Goal: Information Seeking & Learning: Learn about a topic

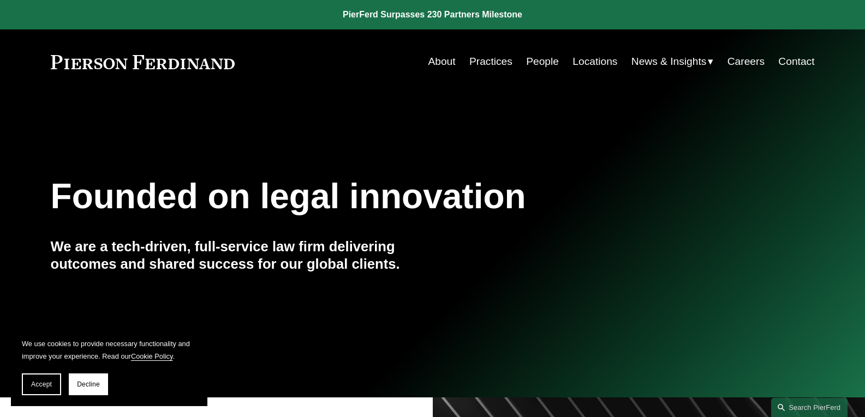
click at [491, 60] on link "Practices" at bounding box center [490, 61] width 43 height 21
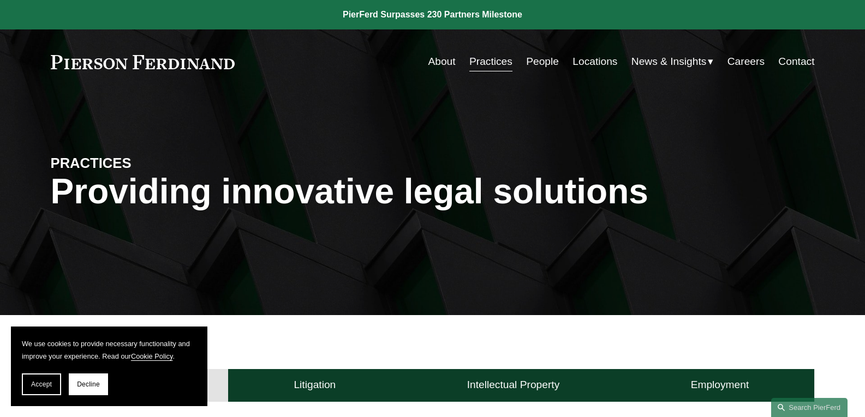
click at [55, 381] on button "Accept" at bounding box center [41, 385] width 39 height 22
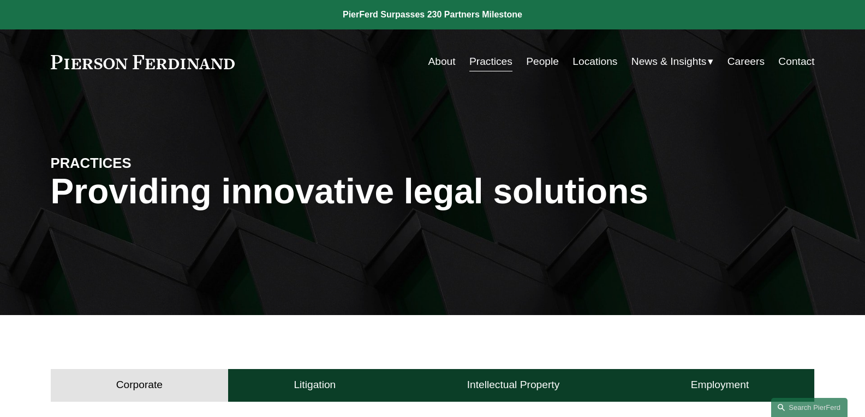
click at [493, 56] on link "Practices" at bounding box center [490, 61] width 43 height 21
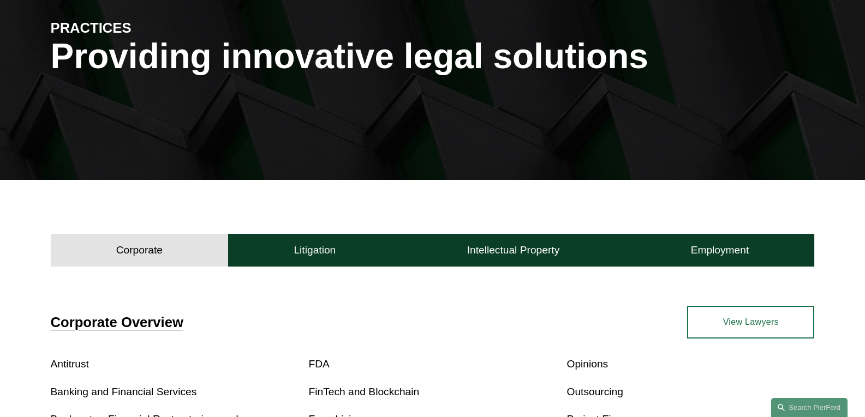
scroll to position [164, 0]
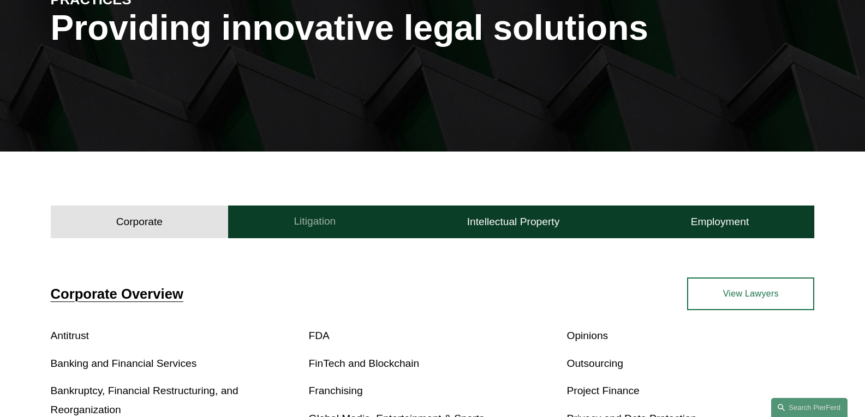
click at [286, 229] on button "Litigation" at bounding box center [314, 222] width 173 height 33
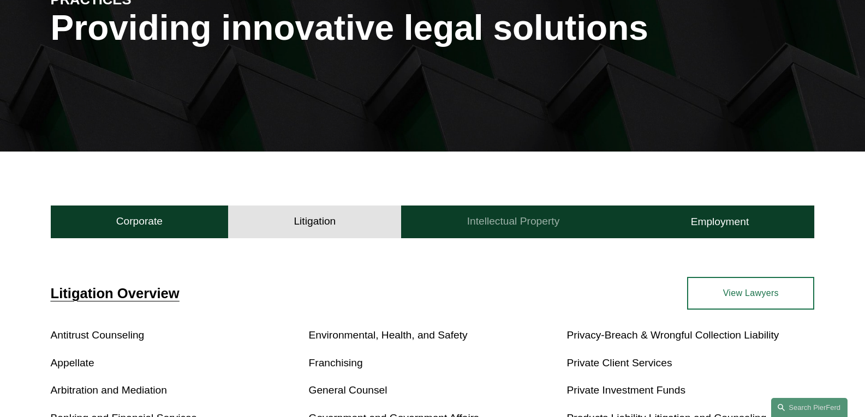
click at [520, 221] on h4 "Intellectual Property" at bounding box center [513, 221] width 93 height 13
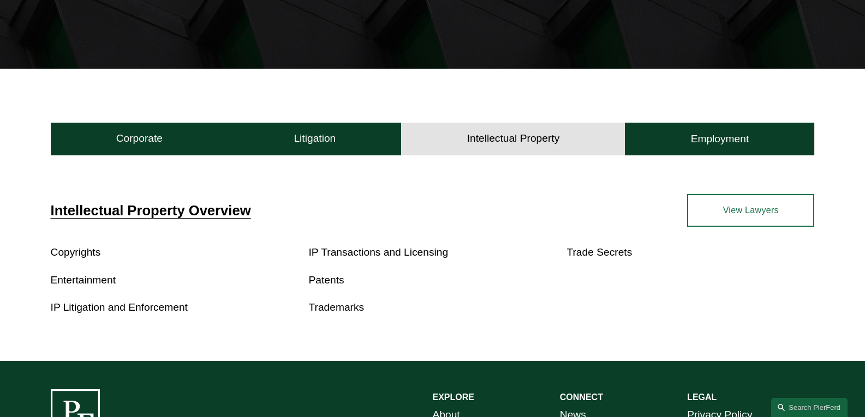
scroll to position [273, 0]
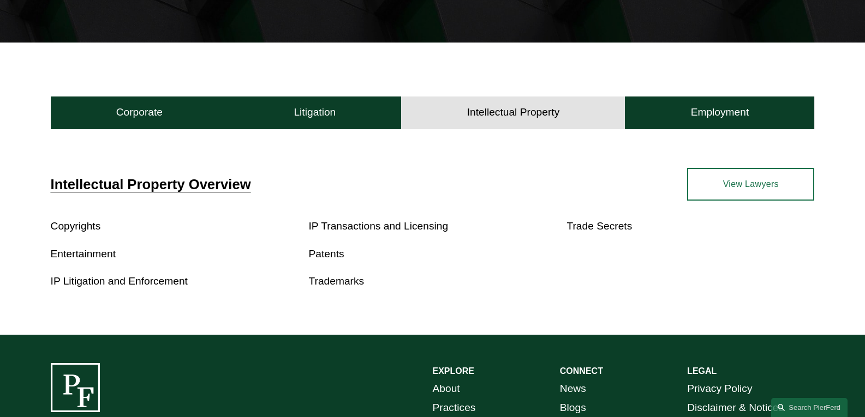
click at [61, 253] on link "Entertainment" at bounding box center [83, 253] width 65 height 11
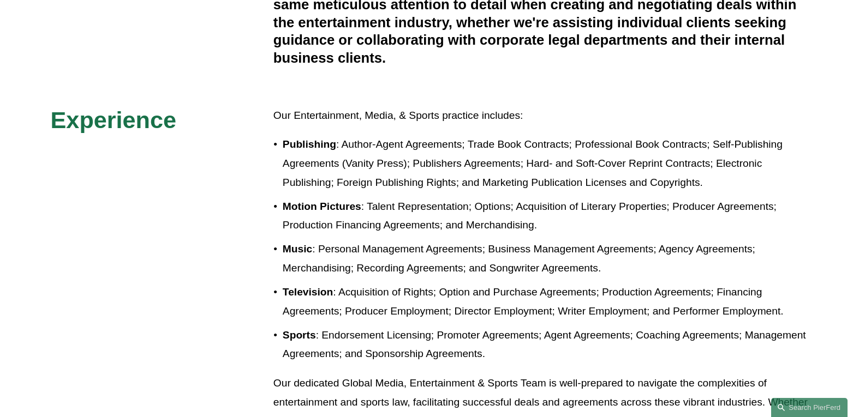
scroll to position [436, 0]
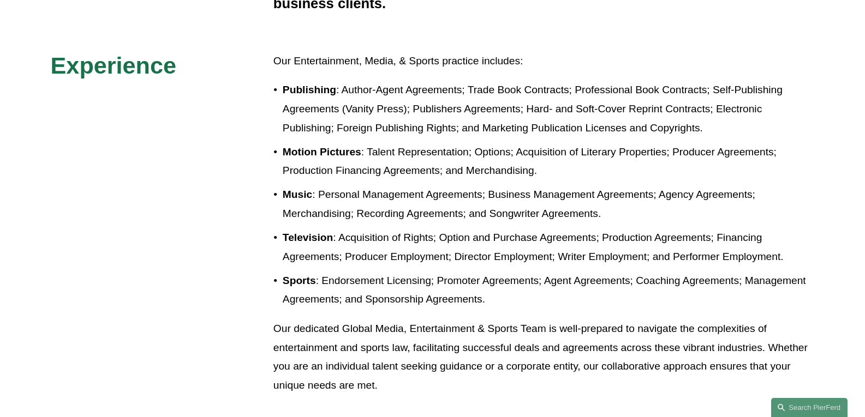
click at [455, 214] on p "Music : Personal Management Agreements; Business Management Agreements; Agency …" at bounding box center [549, 204] width 532 height 38
click at [385, 196] on p "Music : Personal Management Agreements; Business Management Agreements; Agency …" at bounding box center [549, 204] width 532 height 38
